Goal: Task Accomplishment & Management: Complete application form

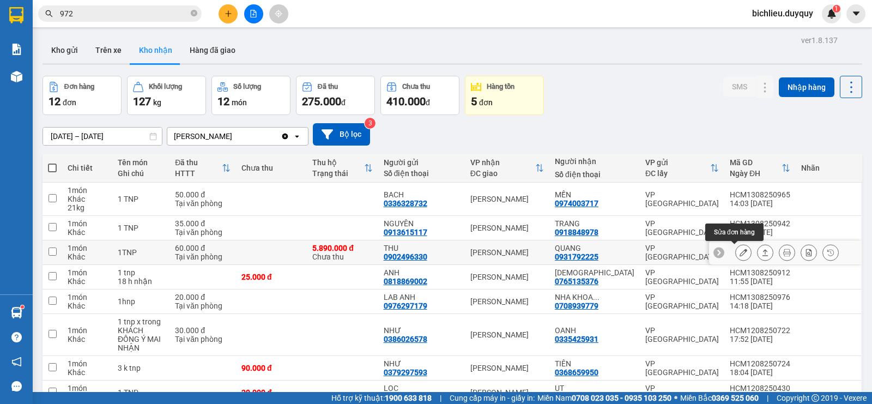
click at [736, 252] on button at bounding box center [743, 252] width 15 height 19
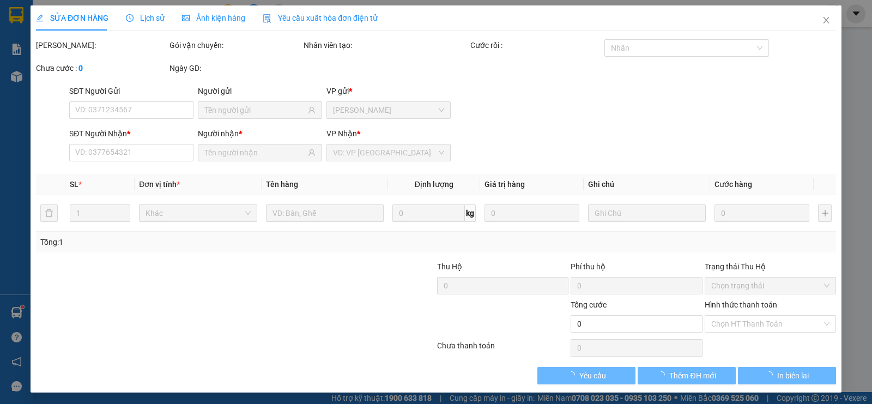
click at [738, 248] on div "Tổng: 1" at bounding box center [435, 242] width 791 height 12
type input "0902496330"
type input "THU"
type input "0931792225"
type input "QUANG"
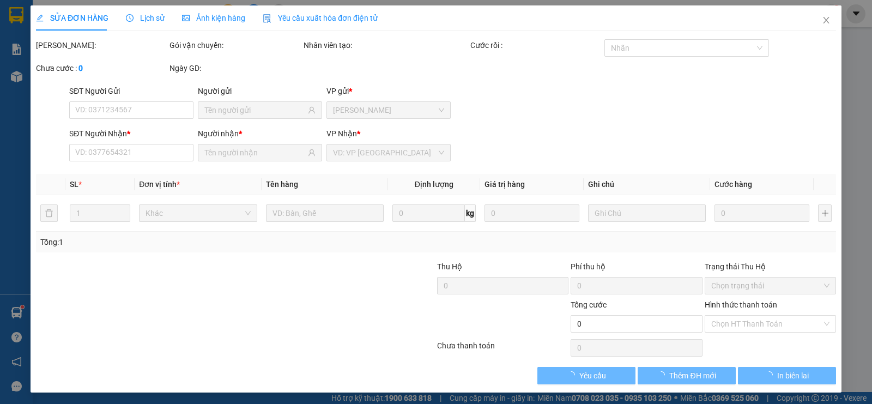
type input "5.890.000"
type input "60.000"
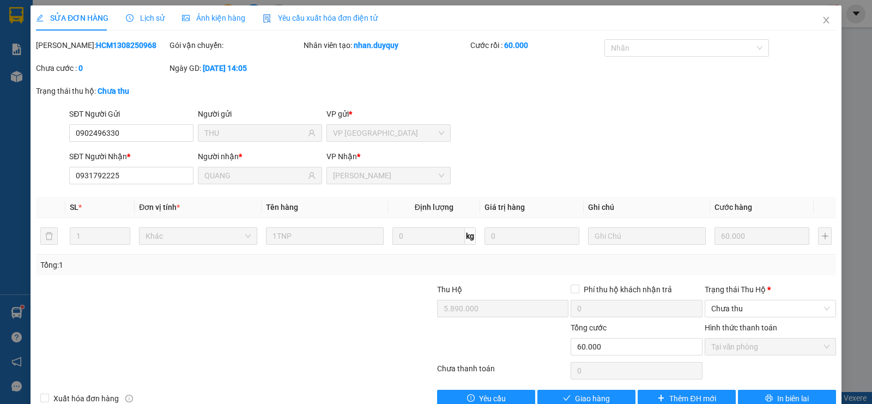
click at [732, 334] on div "Hình thức thanh toán" at bounding box center [770, 330] width 131 height 16
click at [720, 289] on div "Trạng thái [PERSON_NAME] *" at bounding box center [770, 289] width 131 height 12
click at [720, 300] on input "Trạng thái [PERSON_NAME] *" at bounding box center [766, 308] width 111 height 16
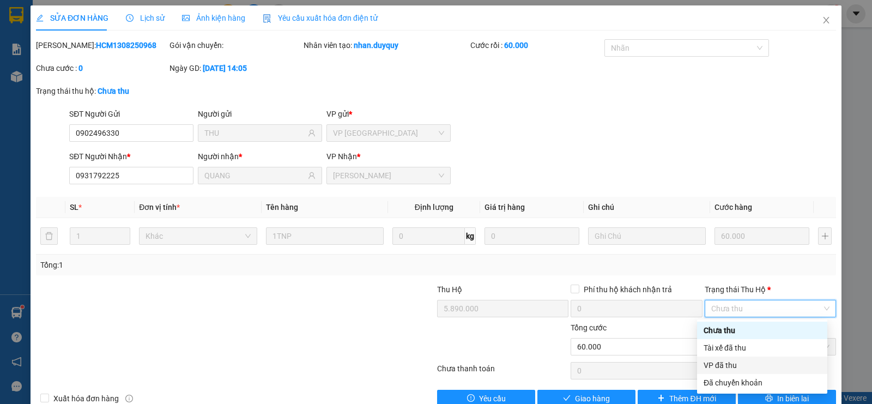
click at [717, 365] on div "VP đã thu" at bounding box center [762, 365] width 117 height 12
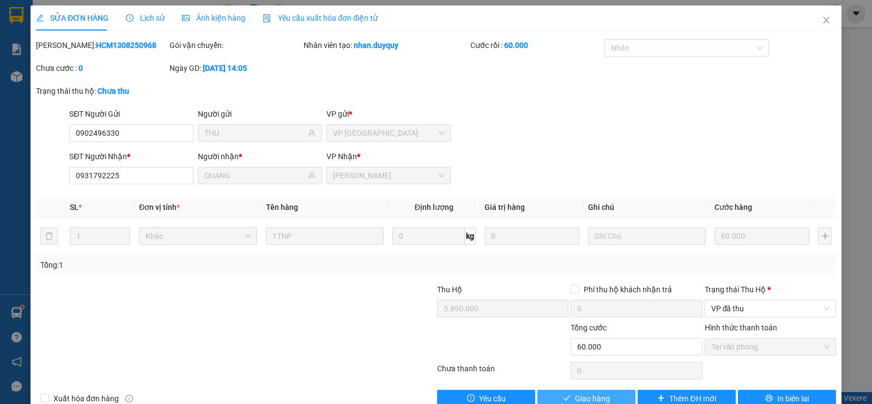
click at [584, 397] on span "Giao hàng" at bounding box center [592, 398] width 35 height 12
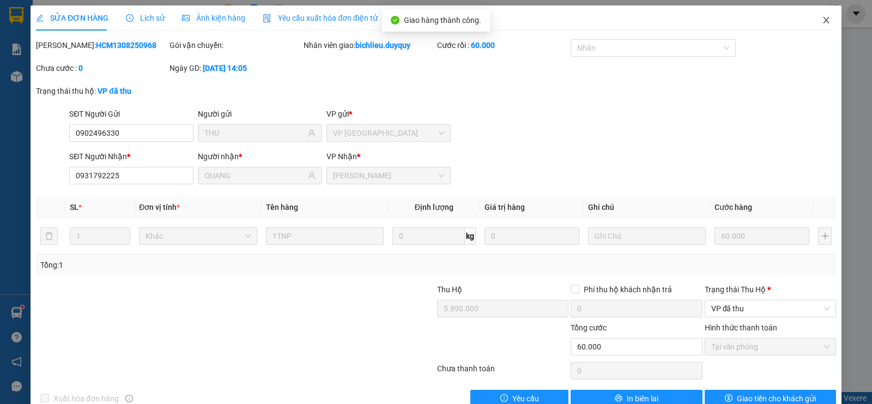
click at [822, 22] on icon "close" at bounding box center [826, 20] width 9 height 9
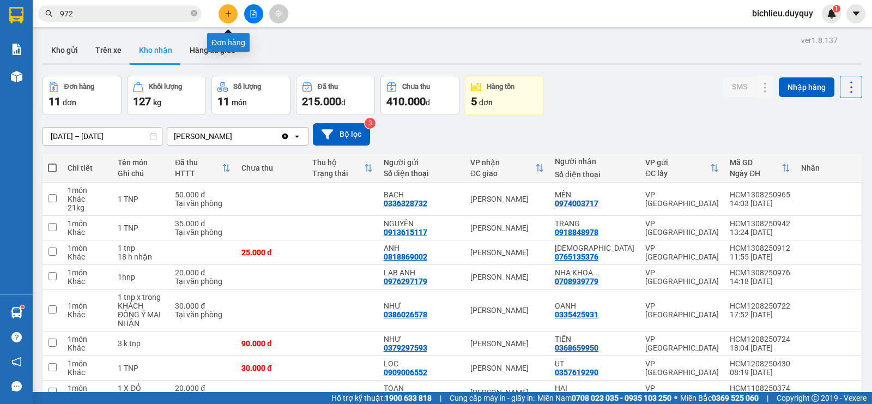
click at [225, 16] on icon "plus" at bounding box center [229, 14] width 8 height 8
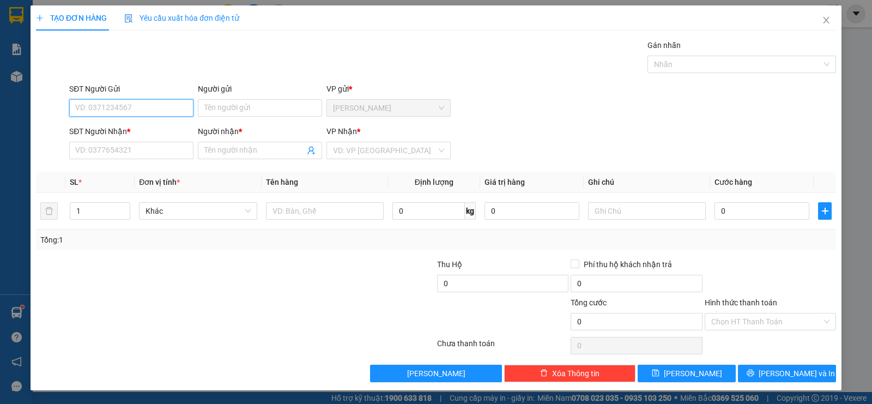
click at [80, 104] on input "SĐT Người Gửi" at bounding box center [131, 107] width 124 height 17
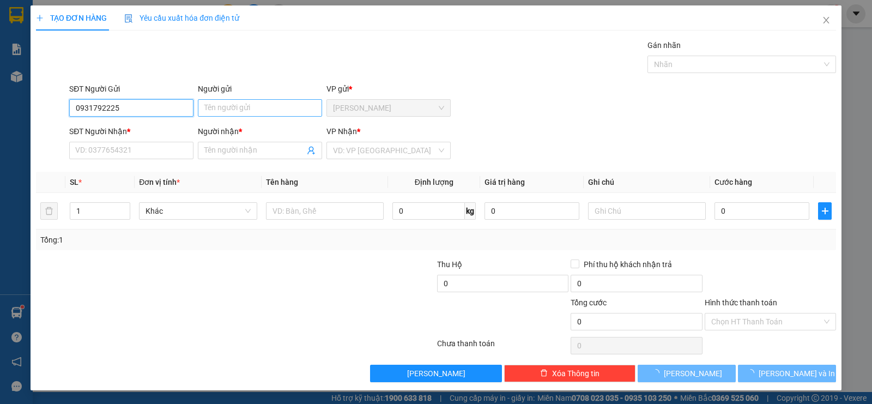
type input "0931792225"
click at [203, 108] on input "Người gửi" at bounding box center [260, 107] width 124 height 17
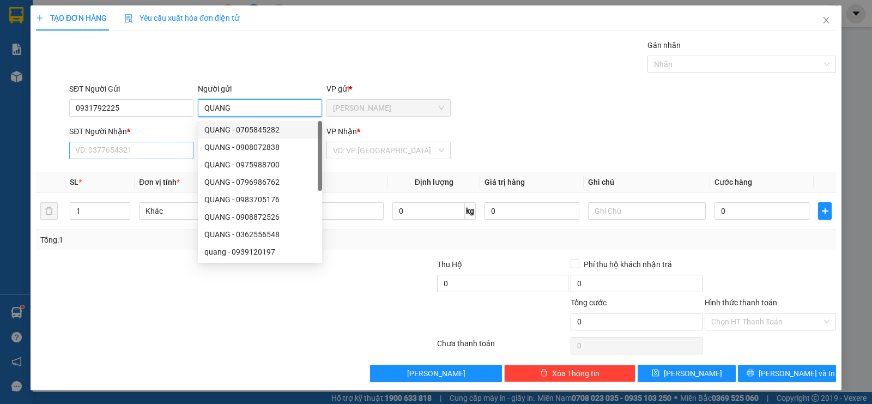
type input "QUANG"
click at [128, 148] on input "SĐT Người Nhận *" at bounding box center [131, 150] width 124 height 17
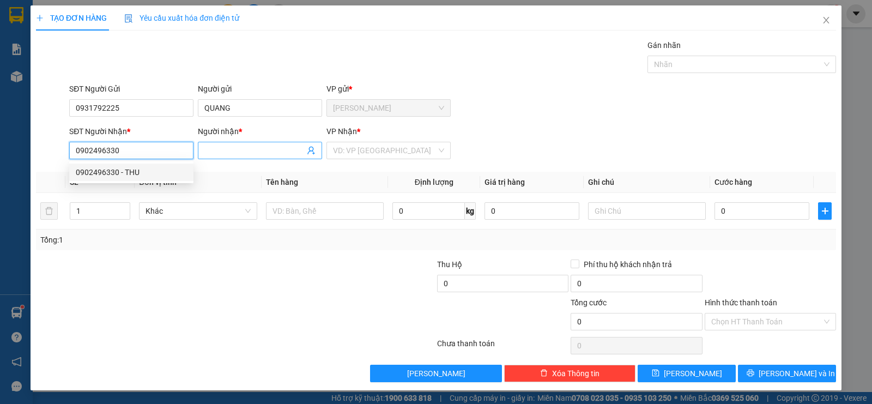
type input "0902496330"
click at [211, 153] on input "Người nhận *" at bounding box center [254, 150] width 100 height 12
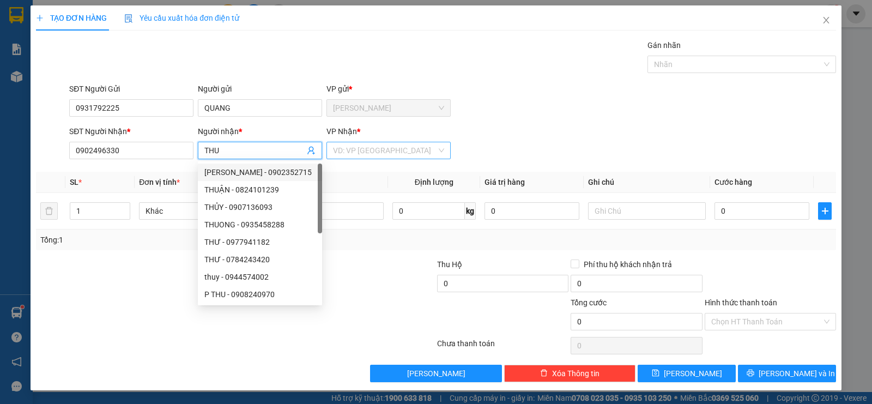
type input "THU"
click at [353, 153] on input "search" at bounding box center [385, 150] width 104 height 16
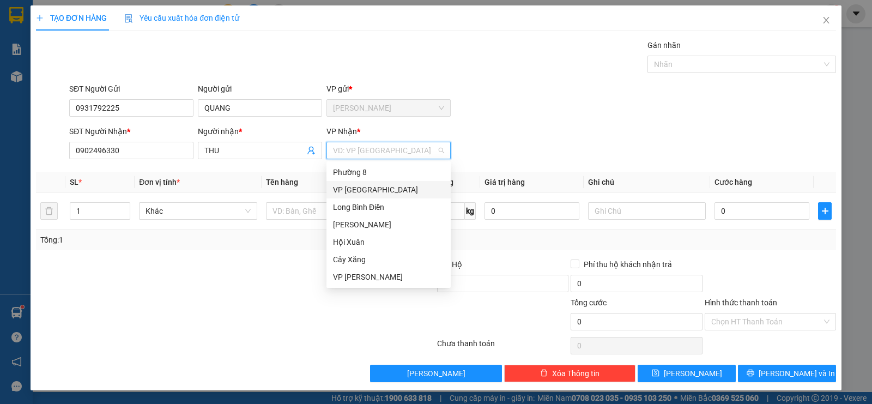
click at [355, 192] on div "VP [GEOGRAPHIC_DATA]" at bounding box center [388, 190] width 111 height 12
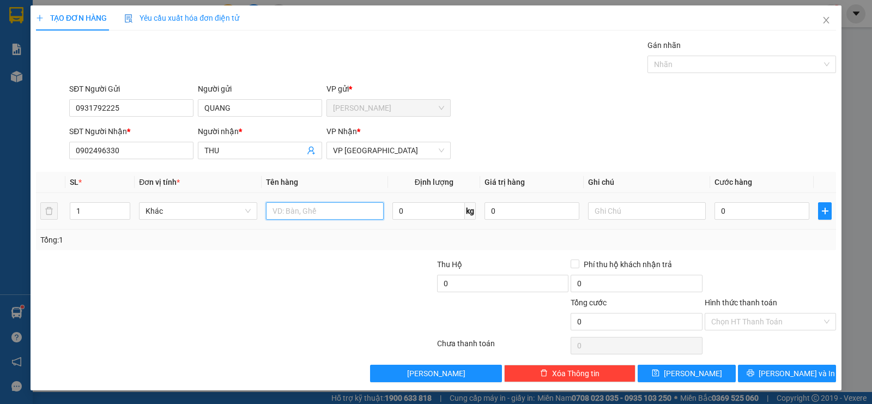
click at [305, 209] on input "text" at bounding box center [325, 210] width 118 height 17
type input "8"
type input "5.890.000.DONG"
click at [603, 213] on input "text" at bounding box center [647, 210] width 118 height 17
type input "THU HO"
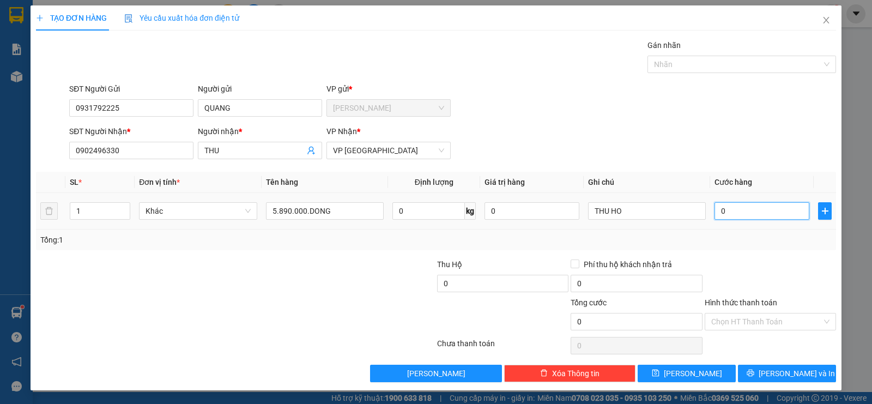
click at [733, 211] on input "0" at bounding box center [761, 210] width 95 height 17
type input "4"
type input "40"
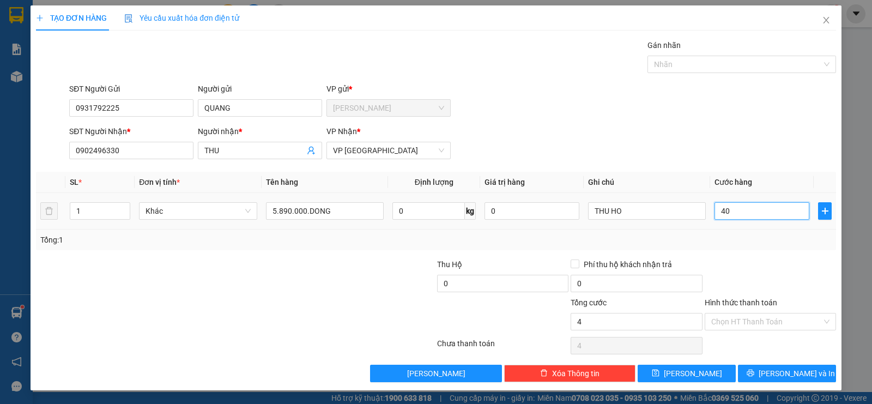
type input "40"
type input "400"
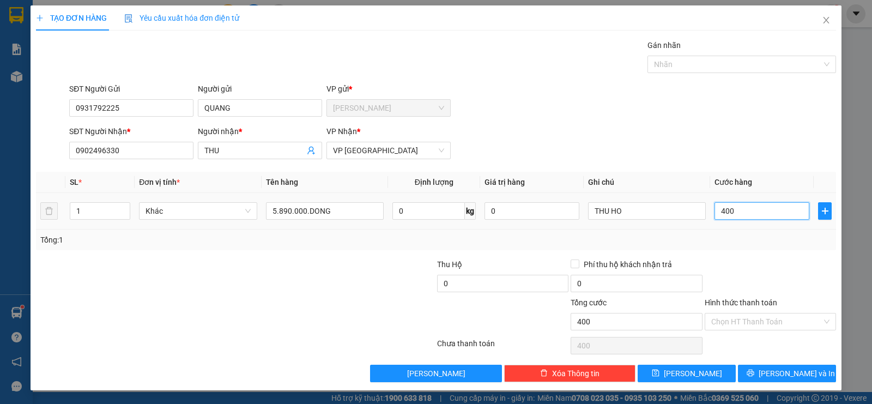
type input "4.000"
type input "40.000"
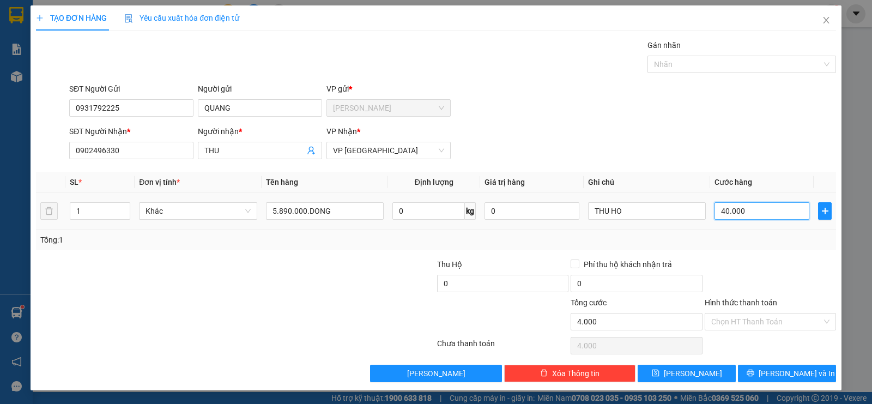
type input "40.000"
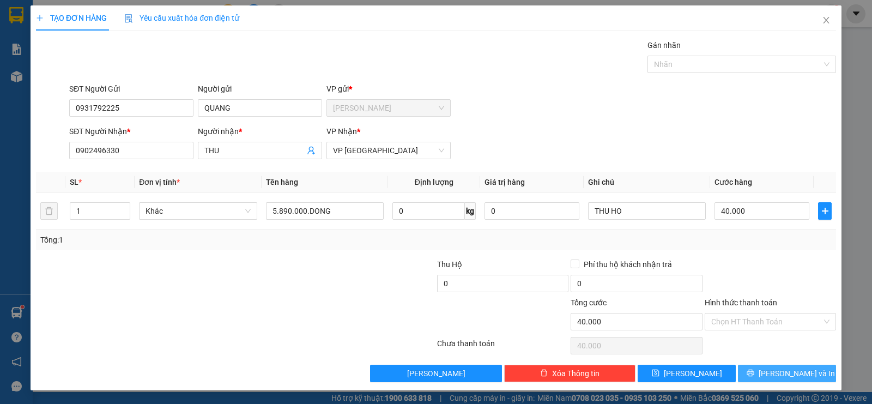
click at [780, 374] on span "[PERSON_NAME] và In" at bounding box center [797, 373] width 76 height 12
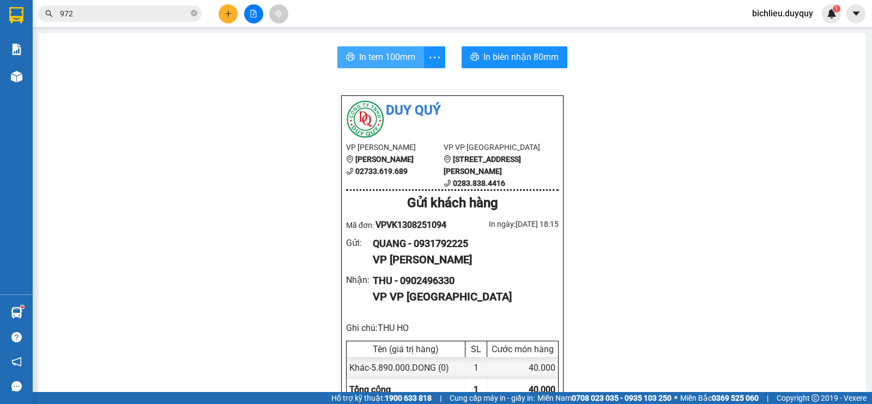
click at [379, 57] on span "In tem 100mm" at bounding box center [387, 57] width 56 height 14
click at [366, 57] on div "In tem 100mm" at bounding box center [391, 57] width 108 height 22
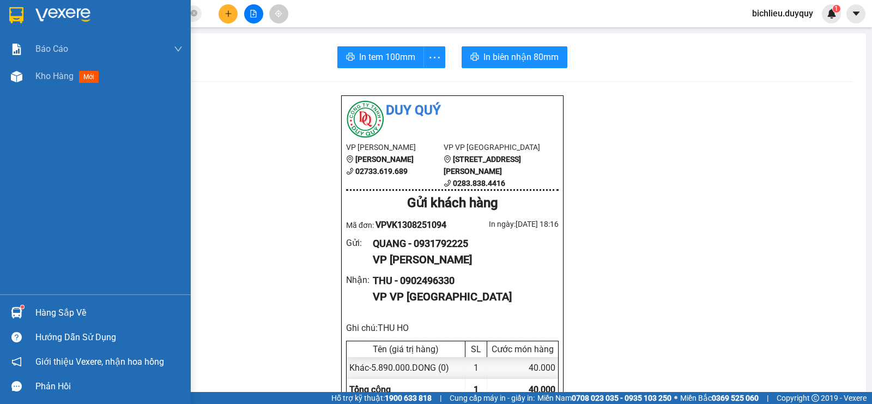
click at [16, 25] on div at bounding box center [95, 17] width 191 height 35
click at [18, 17] on img at bounding box center [16, 15] width 14 height 16
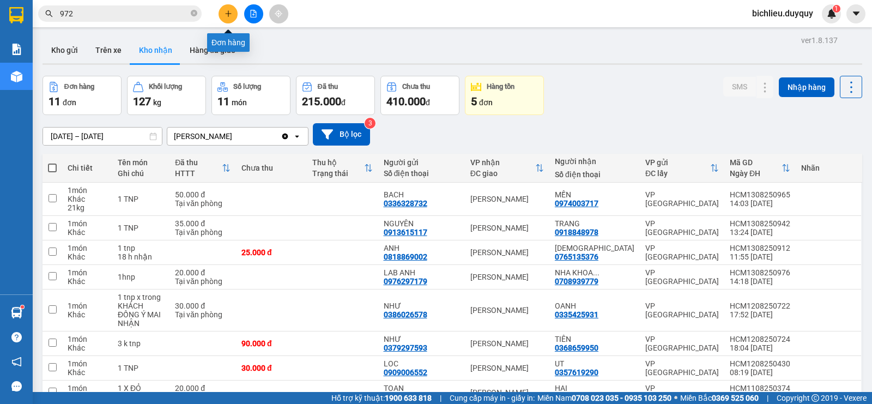
click at [225, 13] on icon "plus" at bounding box center [229, 14] width 8 height 8
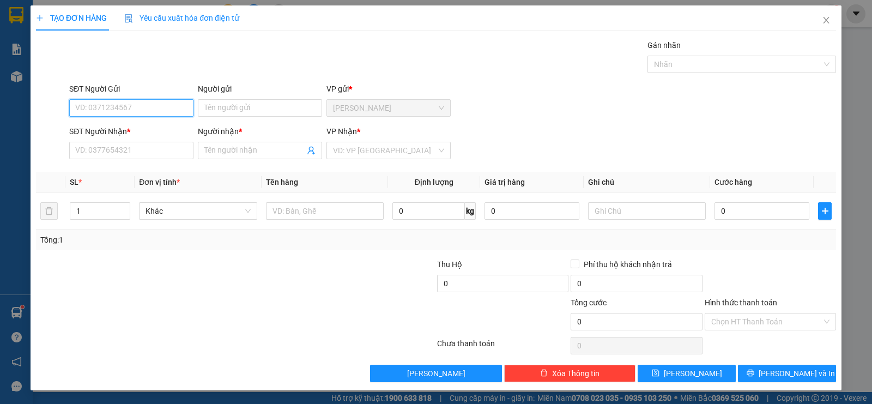
click at [81, 110] on input "SĐT Người Gửi" at bounding box center [131, 107] width 124 height 17
type input "0382416023"
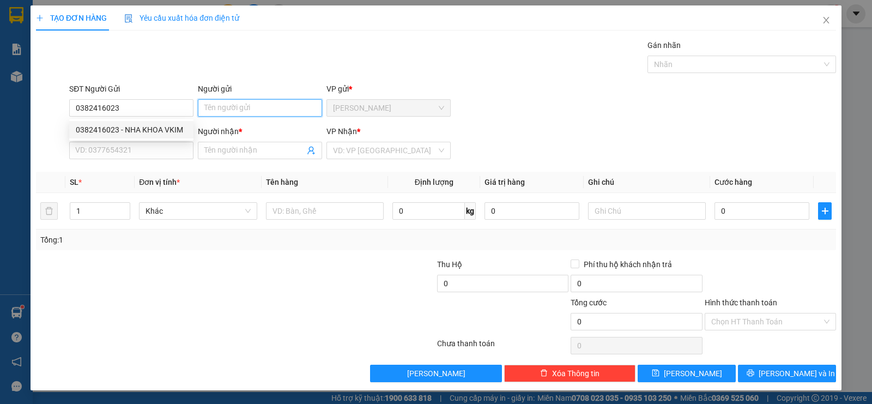
click at [220, 108] on input "Người gửi" at bounding box center [260, 107] width 124 height 17
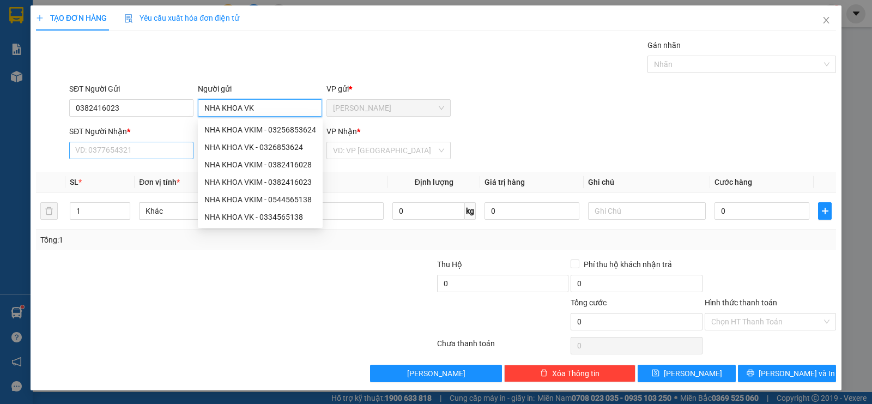
type input "NHA KHOA VK"
click at [134, 144] on input "SĐT Người Nhận *" at bounding box center [131, 150] width 124 height 17
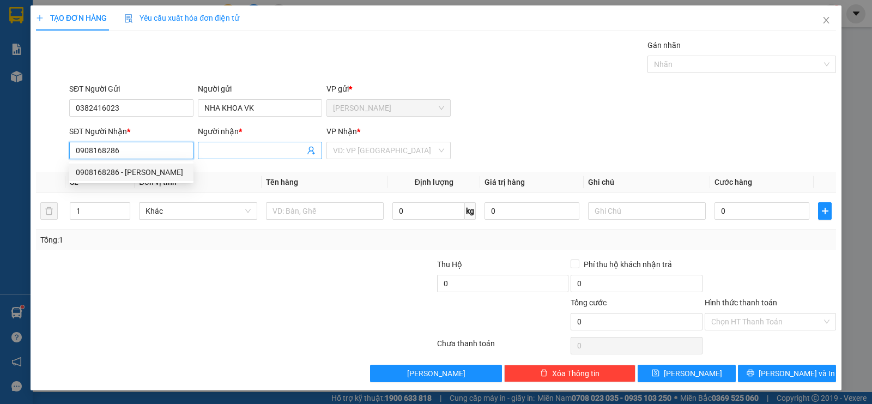
type input "0908168286"
click at [219, 150] on input "Người nhận *" at bounding box center [254, 150] width 100 height 12
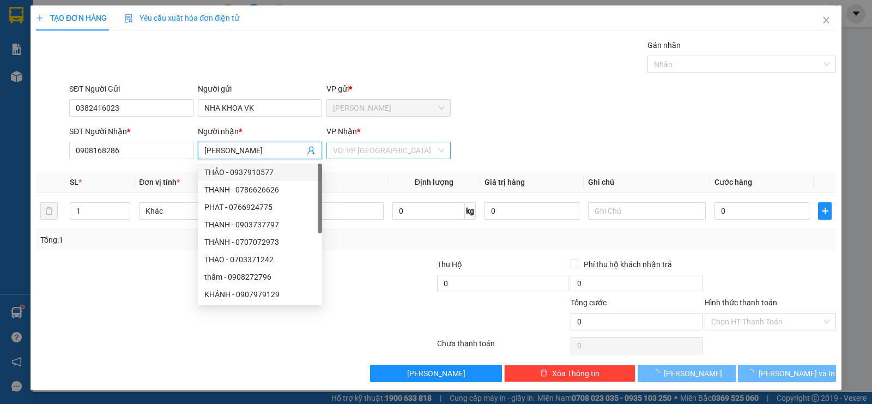
type input "[PERSON_NAME]"
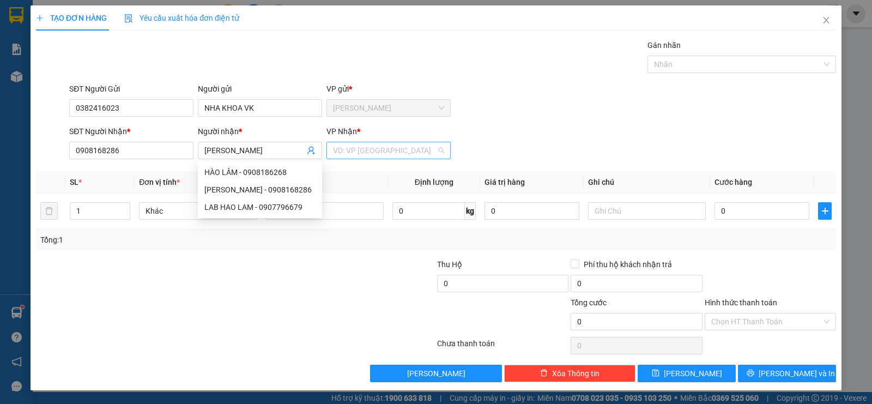
click at [376, 157] on input "search" at bounding box center [385, 150] width 104 height 16
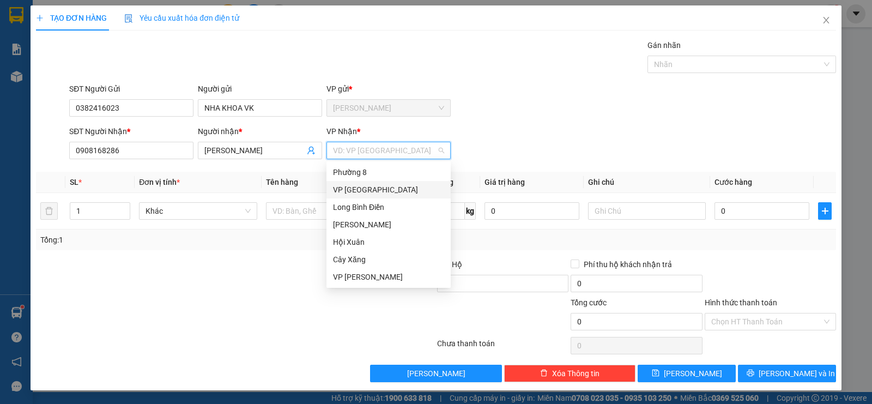
click at [360, 192] on div "VP [GEOGRAPHIC_DATA]" at bounding box center [388, 190] width 111 height 12
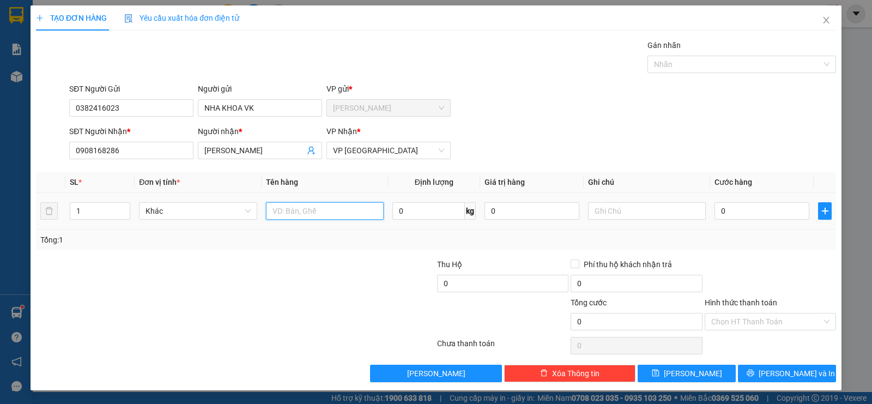
click at [320, 208] on input "text" at bounding box center [325, 210] width 118 height 17
type input "1NNP"
click at [730, 212] on input "0" at bounding box center [761, 210] width 95 height 17
type input "2"
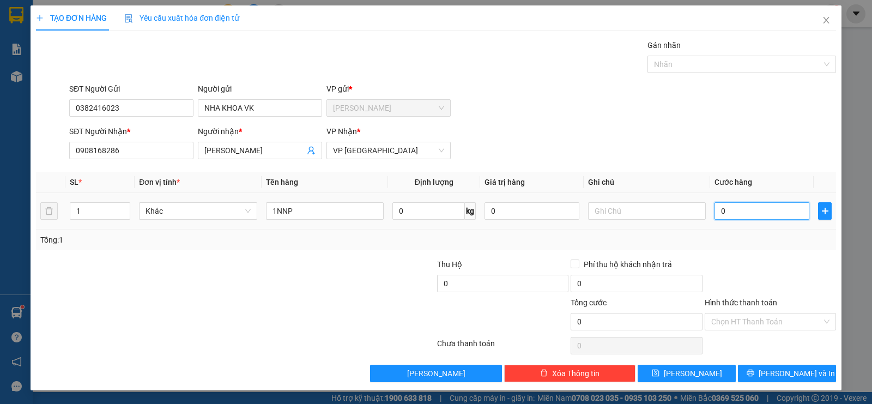
type input "2"
type input "20"
type input "200"
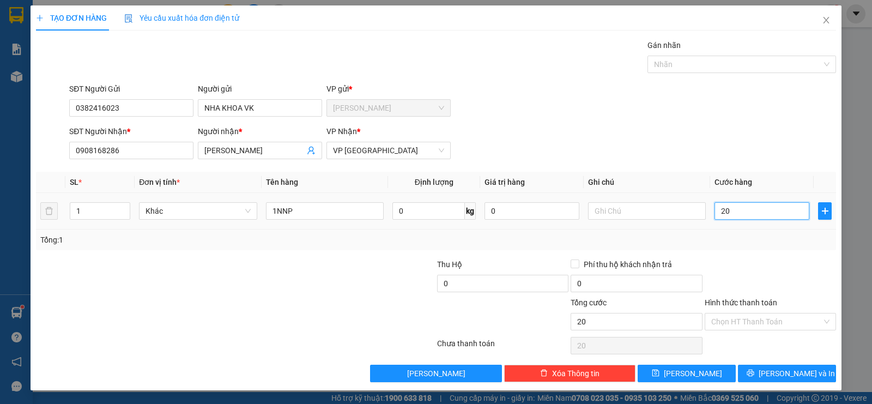
type input "200"
type input "2.000"
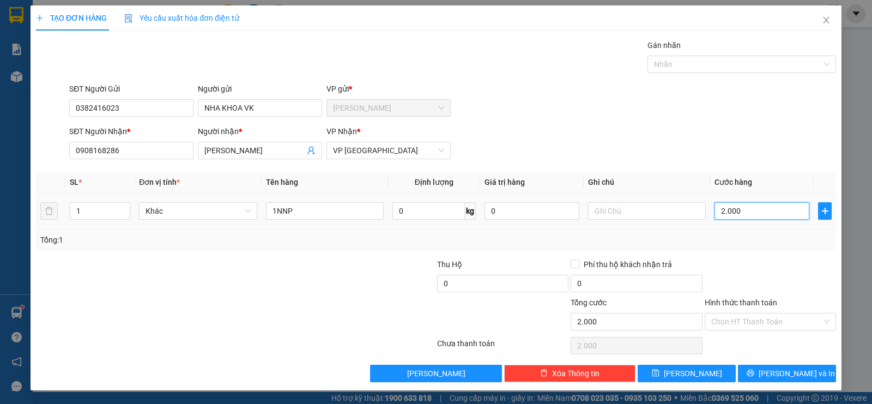
type input "20.000"
click at [721, 323] on input "Hình thức thanh toán" at bounding box center [766, 321] width 111 height 16
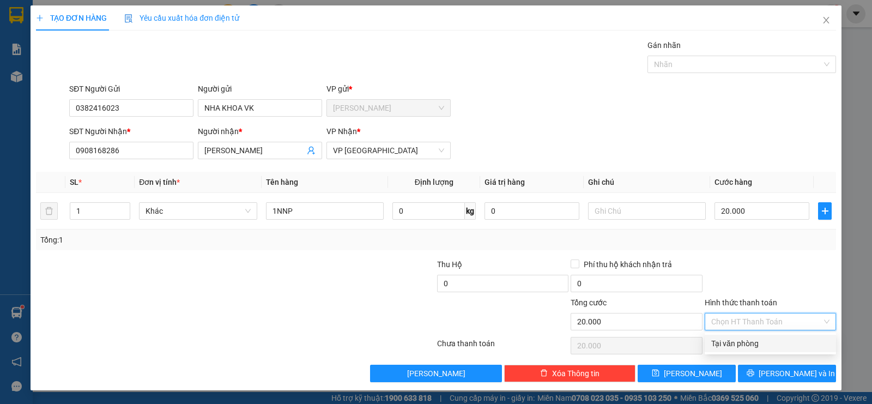
click at [731, 338] on div "Tại văn phòng" at bounding box center [770, 343] width 118 height 12
type input "0"
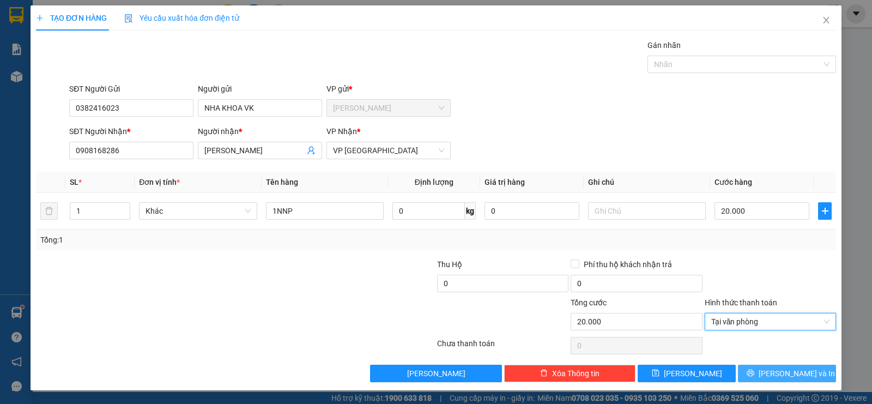
click at [790, 371] on span "[PERSON_NAME] và In" at bounding box center [797, 373] width 76 height 12
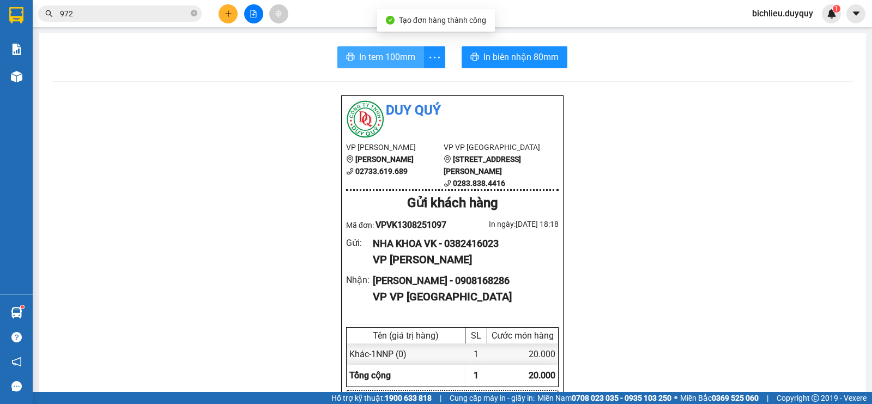
click at [386, 65] on button "In tem 100mm" at bounding box center [380, 57] width 87 height 22
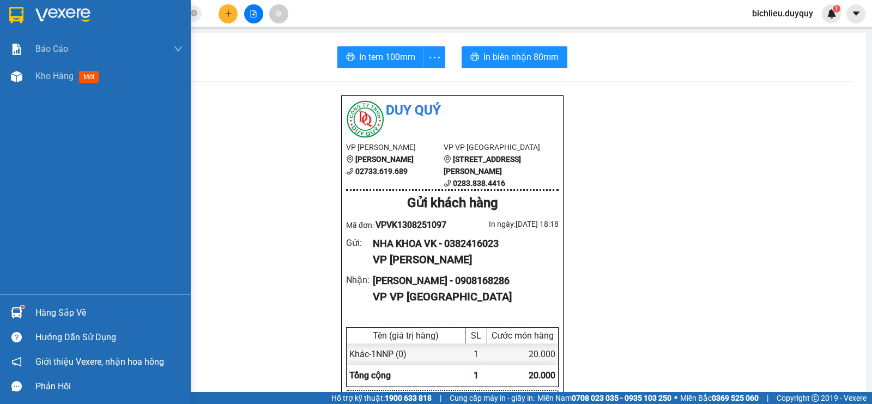
click at [11, 11] on img at bounding box center [16, 15] width 14 height 16
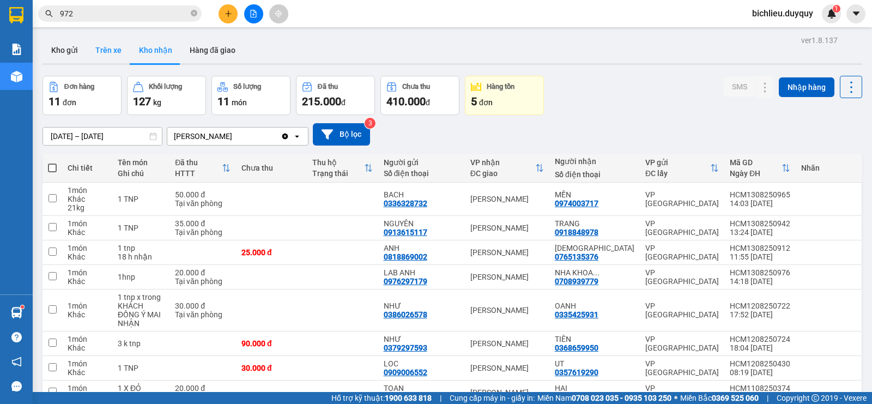
click at [97, 51] on button "Trên xe" at bounding box center [109, 50] width 44 height 26
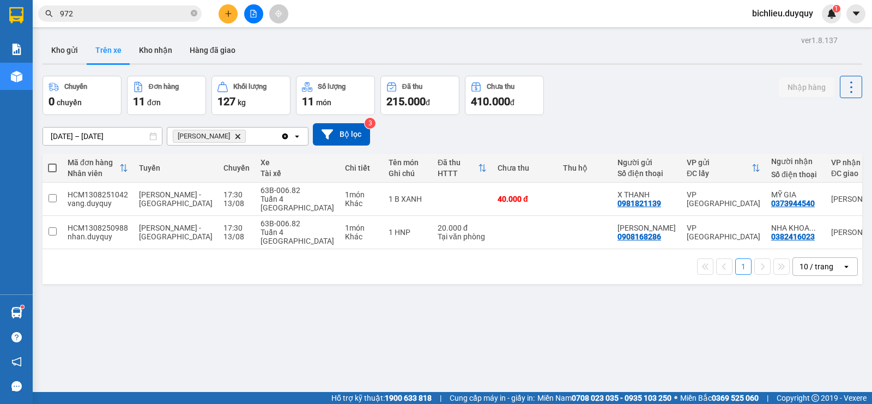
click at [234, 137] on icon "Delete" at bounding box center [237, 136] width 7 height 7
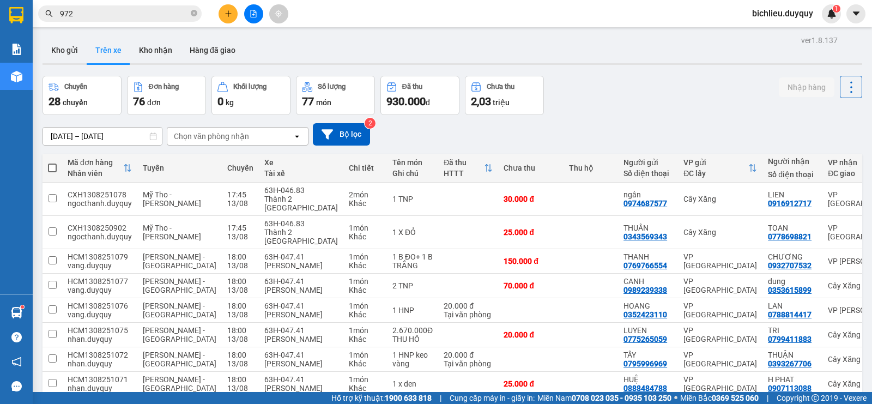
click at [245, 135] on div "Chọn văn phòng nhận" at bounding box center [211, 136] width 75 height 11
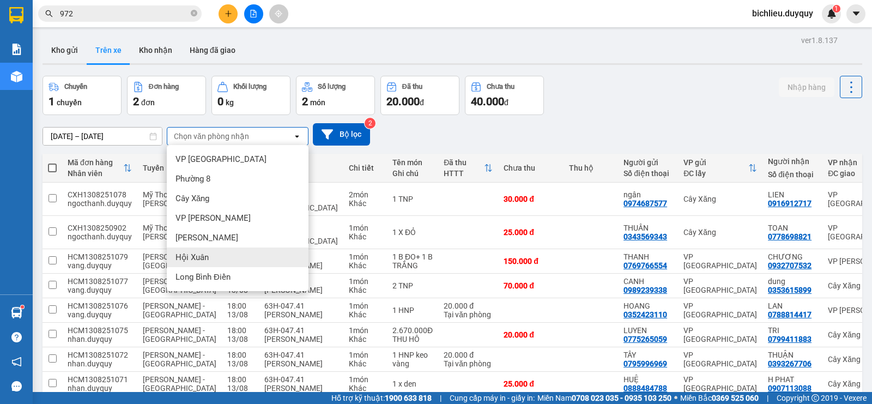
click at [204, 259] on span "Hội Xuân" at bounding box center [191, 257] width 33 height 11
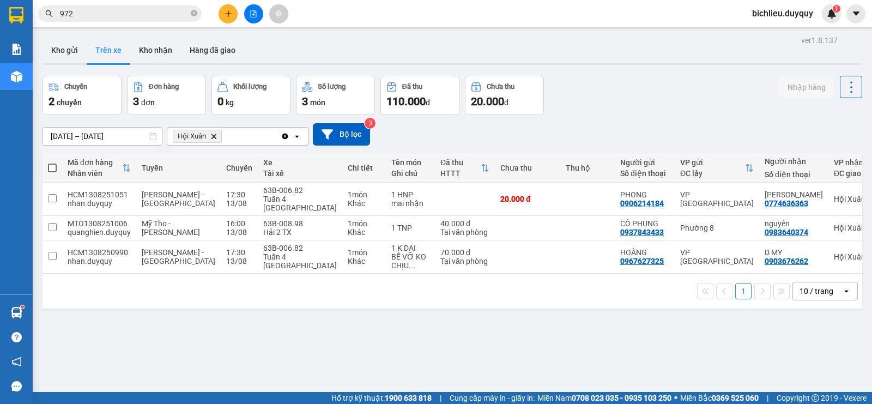
click at [210, 136] on icon "Delete" at bounding box center [213, 136] width 7 height 7
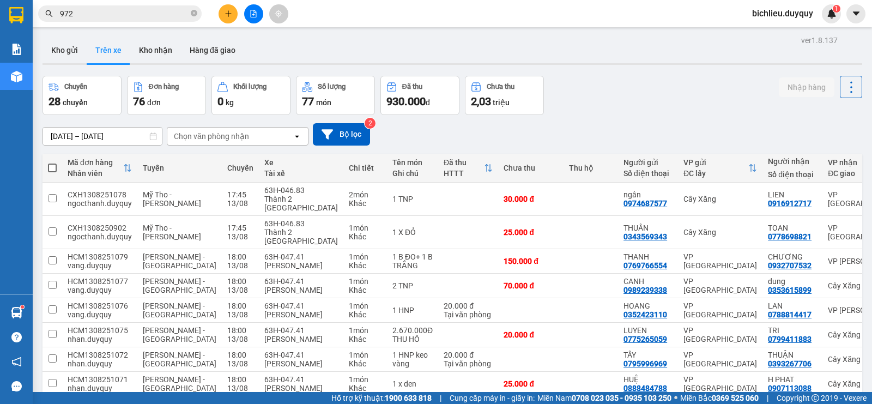
click at [249, 136] on div "Chọn văn phòng nhận" at bounding box center [229, 136] width 125 height 17
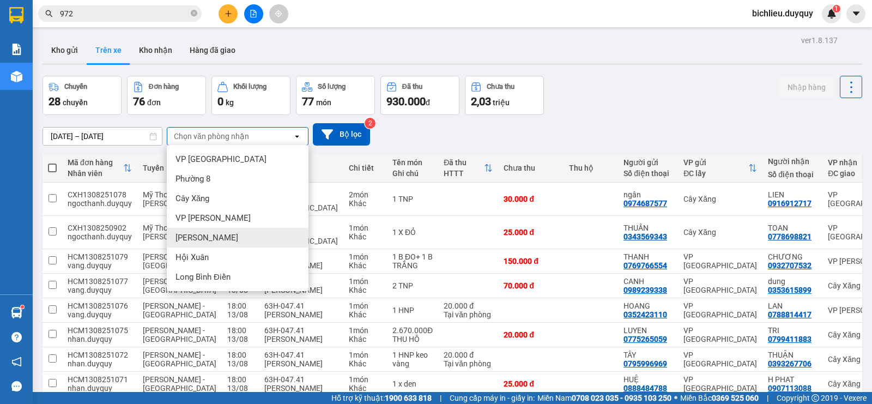
click at [202, 235] on span "[PERSON_NAME]" at bounding box center [206, 237] width 63 height 11
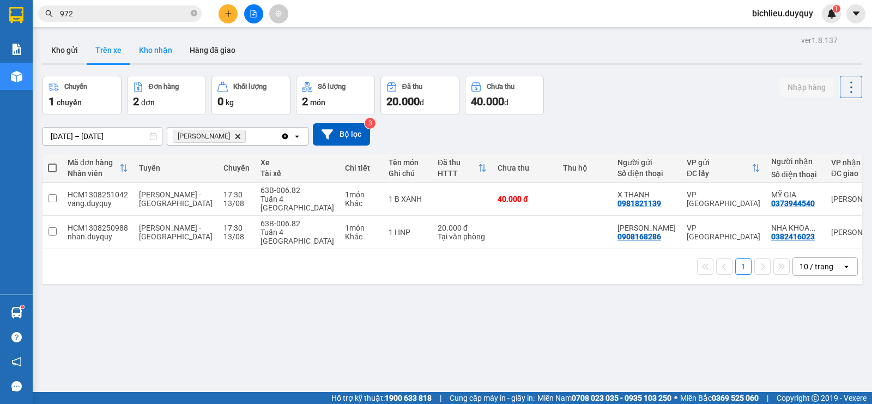
click at [161, 52] on button "Kho nhận" at bounding box center [155, 50] width 51 height 26
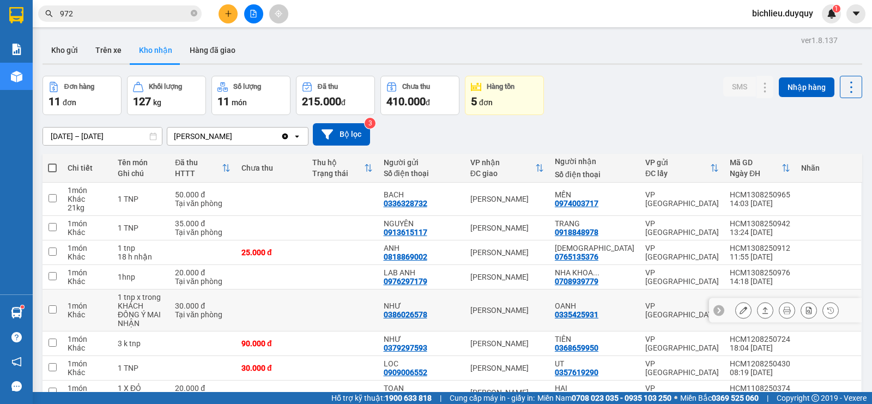
scroll to position [131, 0]
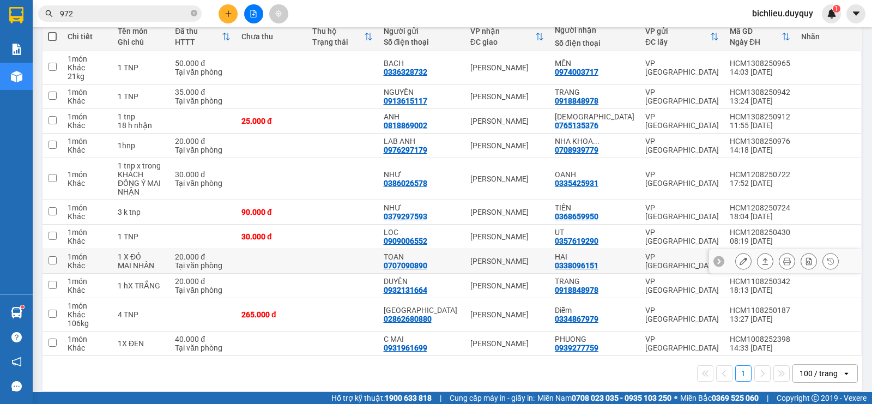
click at [740, 257] on icon at bounding box center [744, 261] width 8 height 8
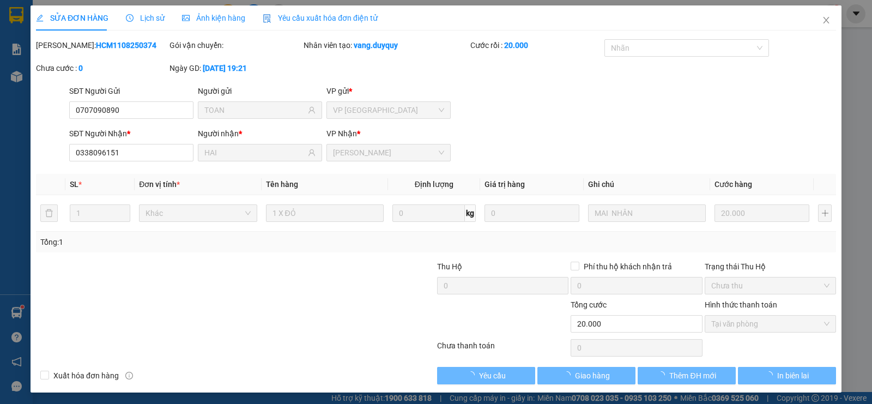
type input "0707090890"
type input "TOAN"
type input "0338096151"
type input "HAI"
type input "20.000"
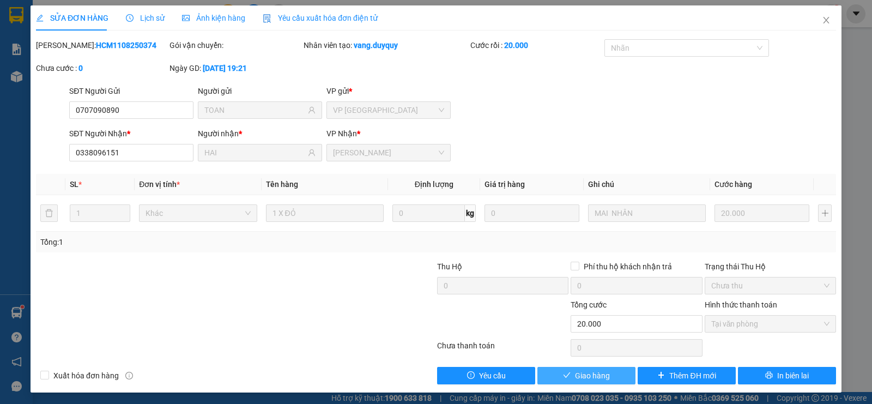
click at [584, 374] on span "Giao hàng" at bounding box center [592, 375] width 35 height 12
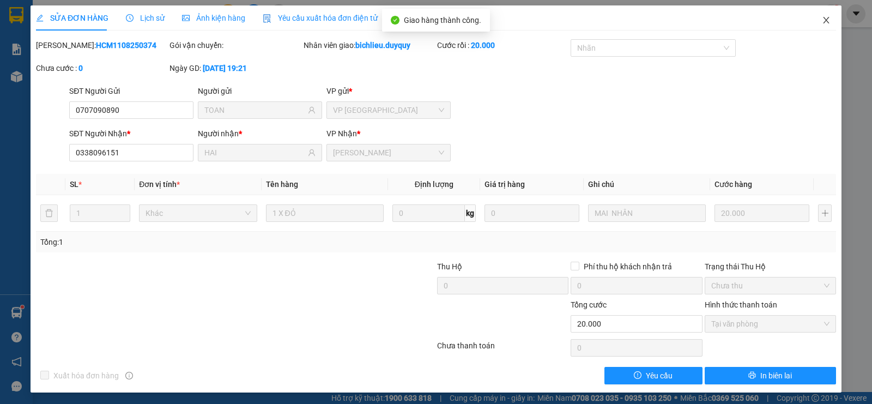
click at [822, 20] on icon "close" at bounding box center [826, 20] width 9 height 9
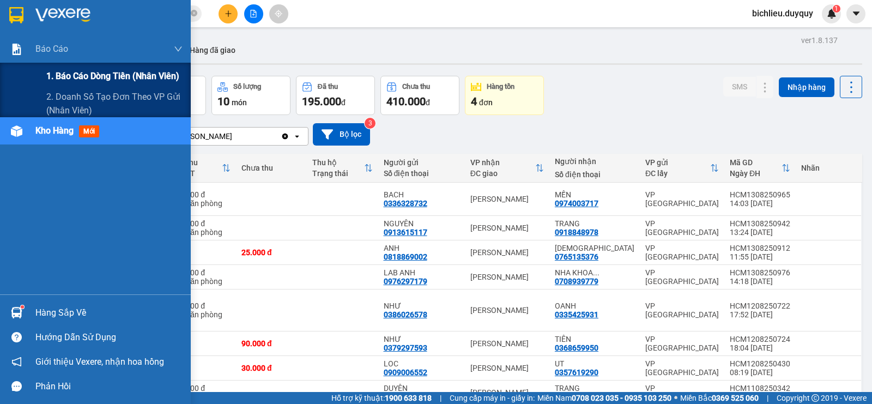
click at [84, 74] on span "1. Báo cáo dòng tiền (nhân viên)" at bounding box center [112, 76] width 133 height 14
